Goal: Find contact information: Find contact information

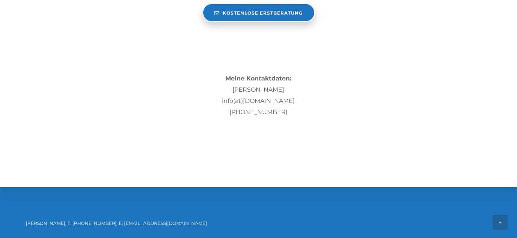
scroll to position [2283, 0]
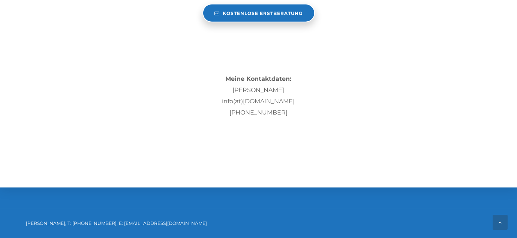
drag, startPoint x: 292, startPoint y: 107, endPoint x: 235, endPoint y: 108, distance: 57.8
click at [235, 108] on p "Markus Kümpel info(at)markuskuempel.de +49 163 636 14 04" at bounding box center [259, 102] width 454 height 34
copy p "49 163 636 14 04"
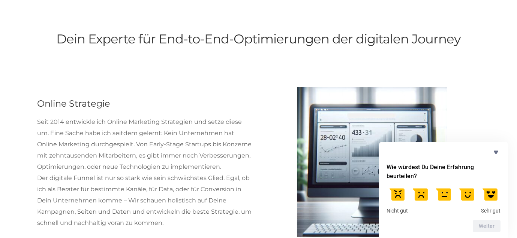
scroll to position [616, 0]
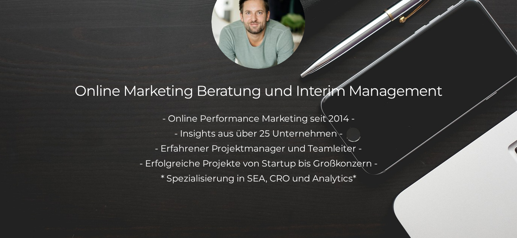
scroll to position [76, 0]
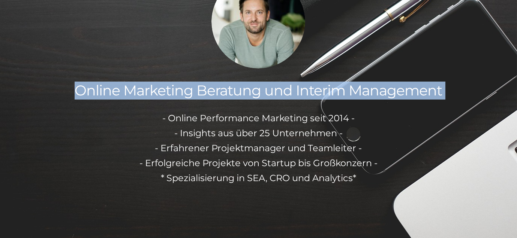
drag, startPoint x: 40, startPoint y: 87, endPoint x: 145, endPoint y: 100, distance: 105.0
click at [145, 100] on div "Online Marketing Beratung und Interim Management - Online Performance Marketing…" at bounding box center [258, 131] width 517 height 312
copy h2 "Online Marketing Beratung und Interim Management"
